Goal: Information Seeking & Learning: Learn about a topic

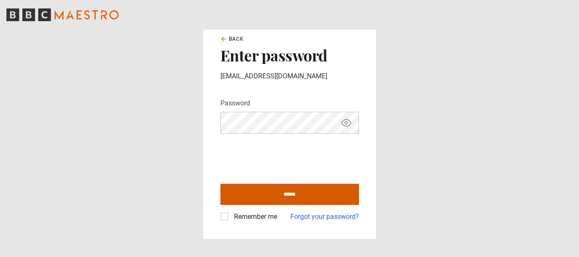
click at [284, 197] on input "******" at bounding box center [289, 194] width 139 height 21
type input "**********"
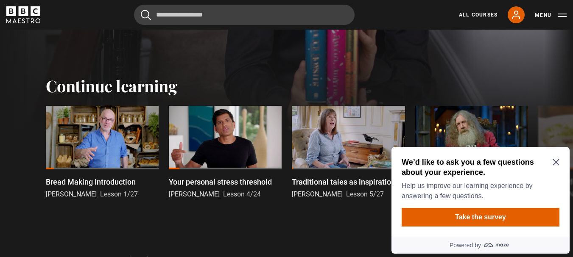
click at [556, 166] on icon "Close Maze Prompt" at bounding box center [555, 162] width 7 height 7
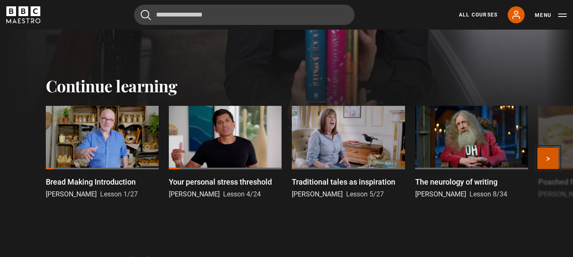
click at [553, 169] on button "Next" at bounding box center [547, 158] width 21 height 21
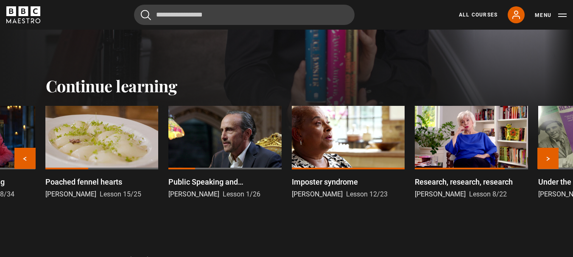
click at [339, 153] on div at bounding box center [348, 138] width 113 height 64
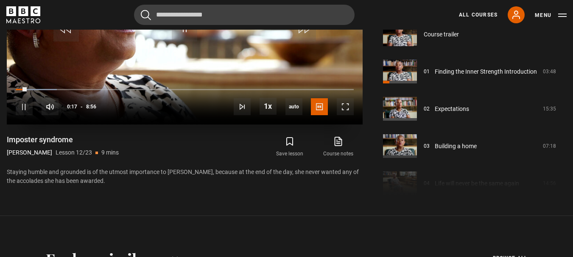
scroll to position [468, 0]
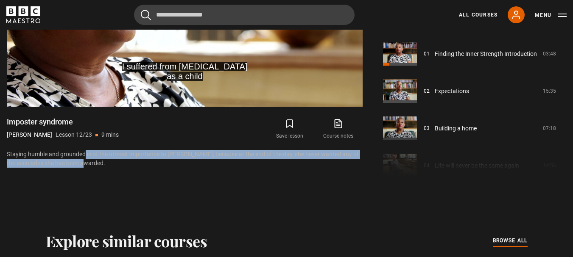
drag, startPoint x: 85, startPoint y: 156, endPoint x: 249, endPoint y: 161, distance: 163.7
click at [249, 161] on p "Staying humble and grounded is of the utmost importance to Doreen, because at t…" at bounding box center [185, 159] width 356 height 18
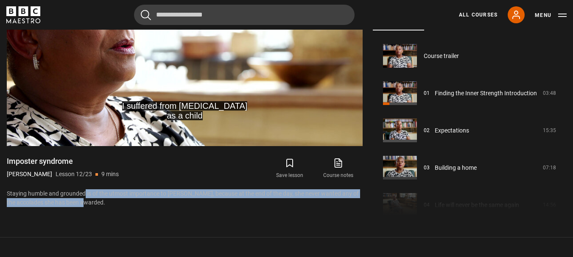
scroll to position [341, 0]
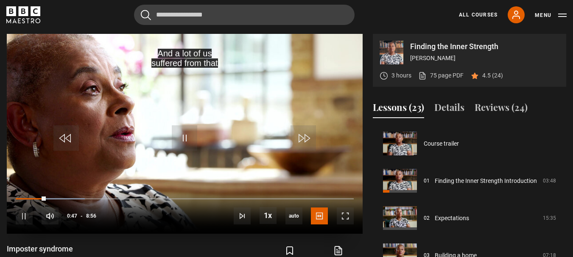
click at [78, 198] on div "10s Skip Back 10 seconds Pause 10s Skip Forward 10 seconds Loaded : 20.52% 1:49…" at bounding box center [185, 210] width 356 height 47
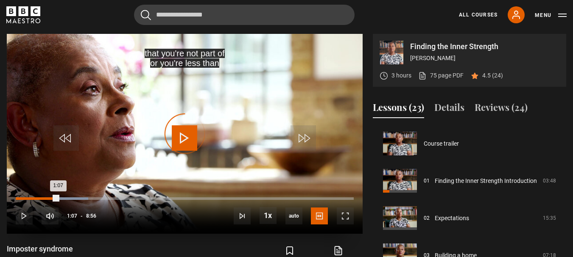
click at [58, 198] on div "Loaded : 21.46% 1:06 1:07" at bounding box center [185, 199] width 338 height 3
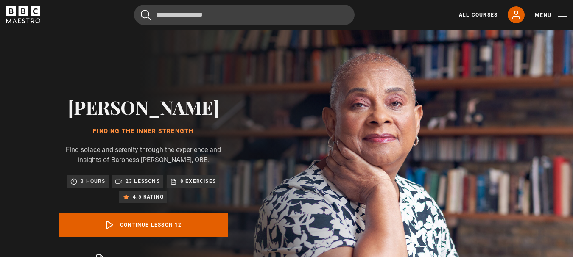
scroll to position [0, 0]
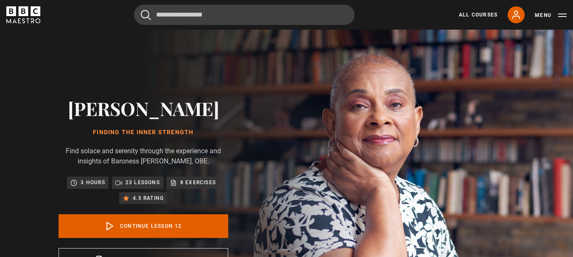
drag, startPoint x: 122, startPoint y: 131, endPoint x: 162, endPoint y: 133, distance: 39.5
click at [161, 133] on h1 "Finding the Inner Strength" at bounding box center [144, 132] width 170 height 7
drag, startPoint x: 139, startPoint y: 155, endPoint x: 165, endPoint y: 164, distance: 27.4
click at [164, 162] on p "Find solace and serenity through the experience and insights of Baroness Doreen…" at bounding box center [144, 156] width 170 height 20
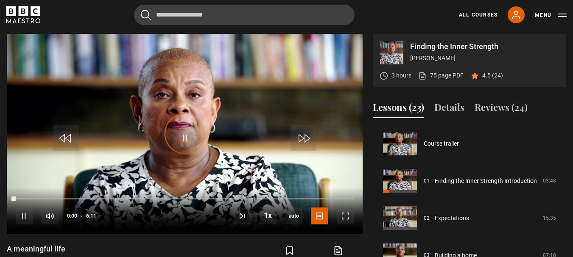
scroll to position [448, 0]
